Goal: Transaction & Acquisition: Purchase product/service

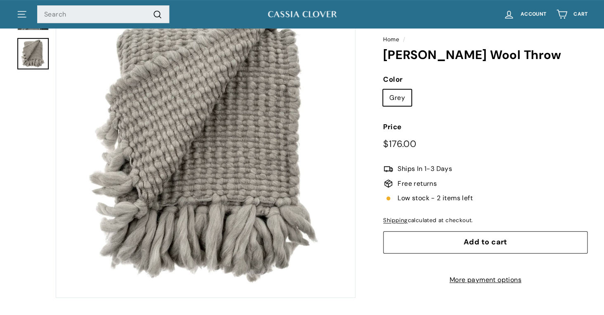
scroll to position [83, 0]
click at [241, 181] on button "Zoom" at bounding box center [205, 148] width 299 height 299
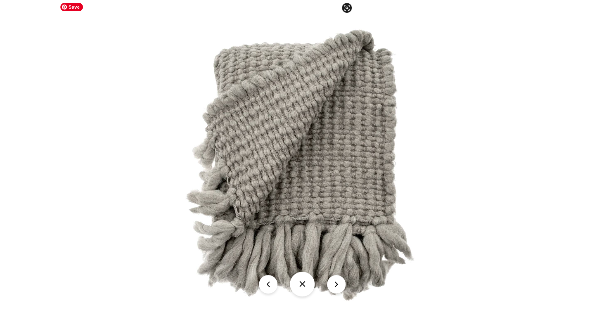
click at [272, 182] on img at bounding box center [302, 166] width 297 height 297
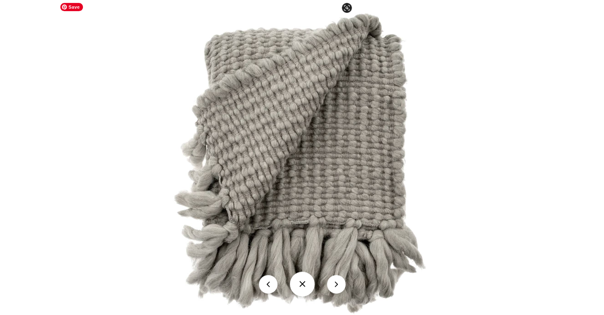
click at [272, 182] on img at bounding box center [302, 165] width 329 height 329
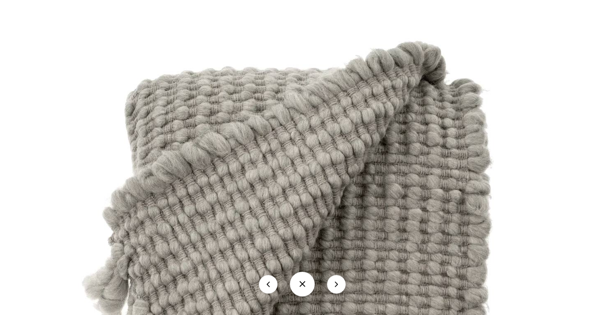
click at [300, 283] on button at bounding box center [302, 284] width 25 height 25
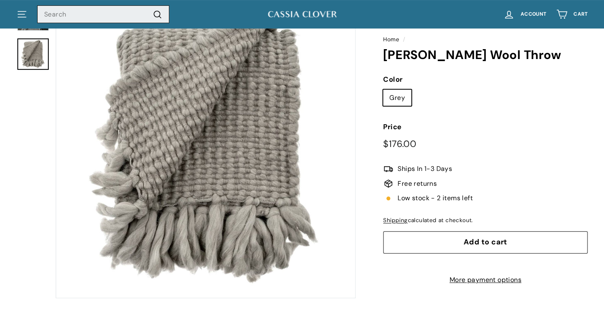
click at [121, 19] on input "Search" at bounding box center [103, 14] width 132 height 18
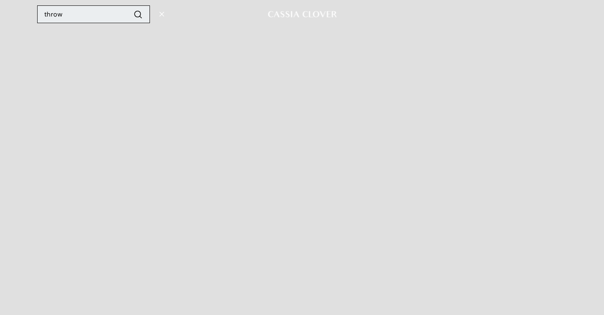
type input "throw"
click at [130, 8] on button ".cls-1{fill:none;stroke:#000;stroke-miterlimit:10;stroke-width:2px} Search" at bounding box center [137, 14] width 15 height 12
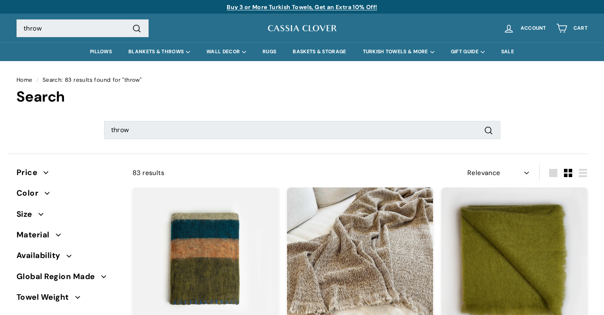
select select "relevance"
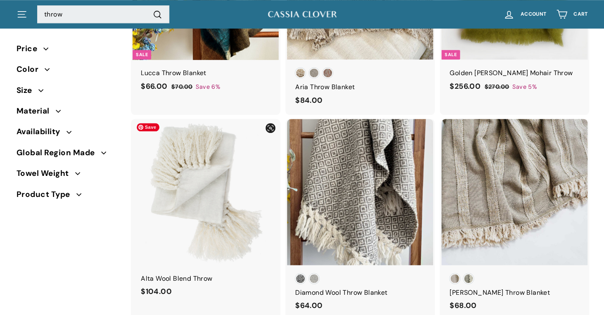
scroll to position [275, 0]
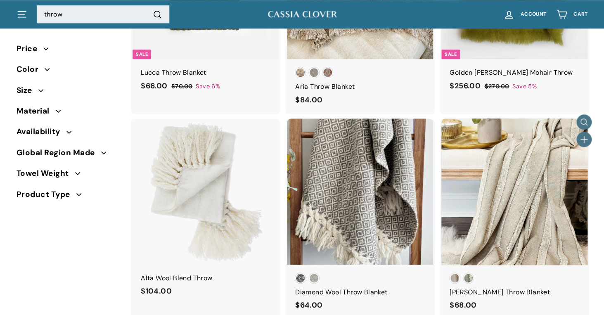
click at [491, 190] on div at bounding box center [514, 191] width 147 height 147
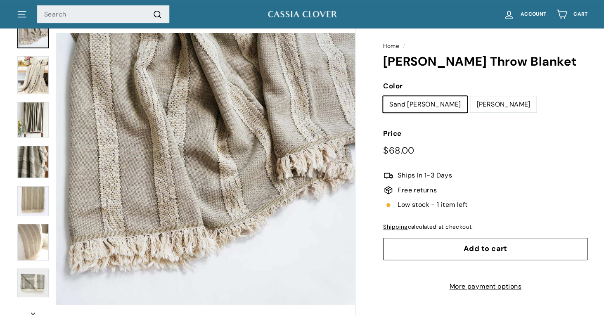
scroll to position [65, 0]
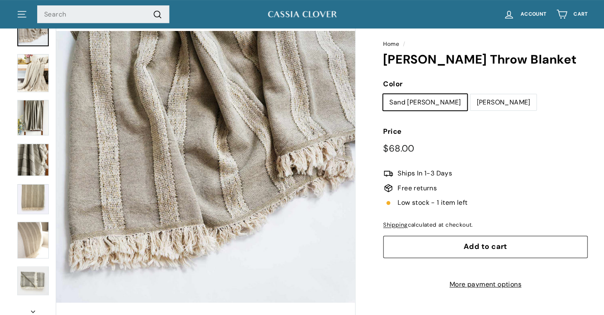
click at [300, 167] on button "Zoom" at bounding box center [205, 166] width 299 height 299
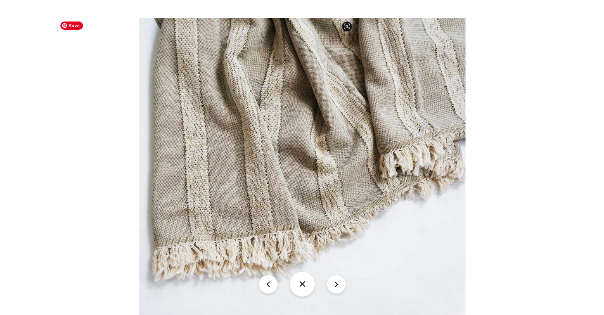
click at [300, 167] on img at bounding box center [302, 166] width 327 height 297
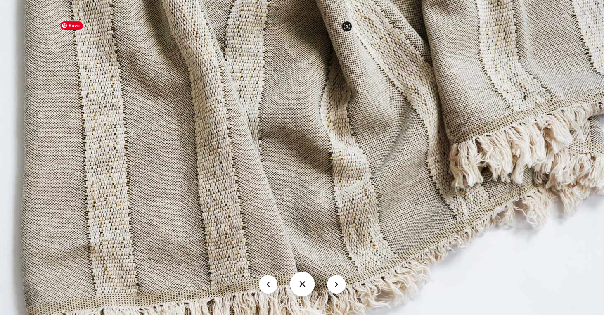
click at [207, 130] on img at bounding box center [304, 166] width 614 height 559
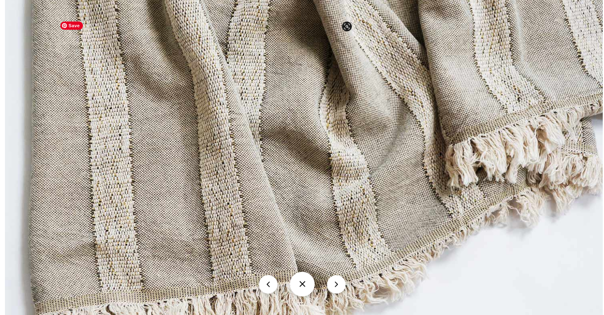
click at [207, 130] on img at bounding box center [303, 166] width 597 height 543
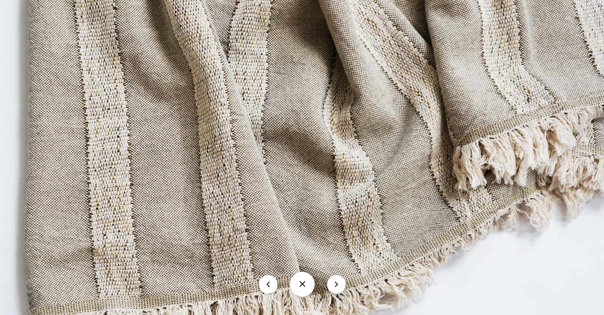
click at [302, 284] on button at bounding box center [302, 284] width 25 height 25
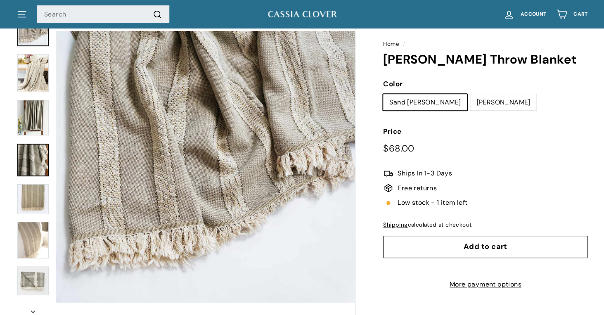
click at [34, 160] on img at bounding box center [32, 160] width 31 height 32
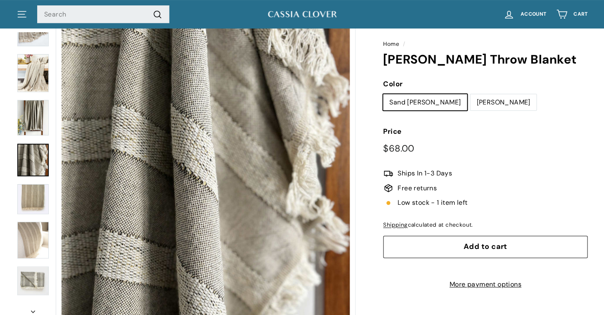
click at [34, 160] on link at bounding box center [32, 160] width 31 height 33
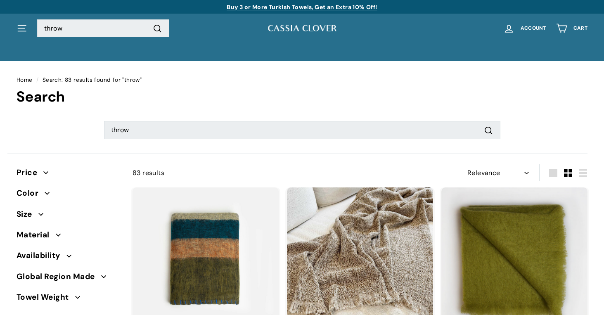
select select "relevance"
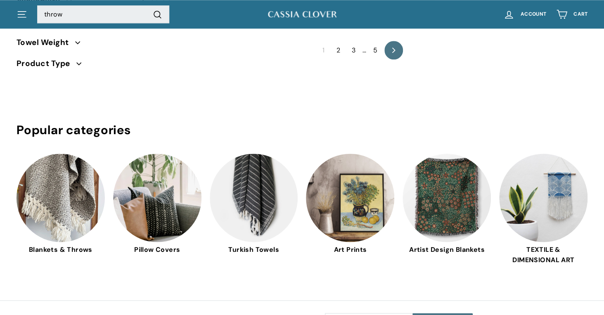
scroll to position [1598, 0]
